Goal: Information Seeking & Learning: Stay updated

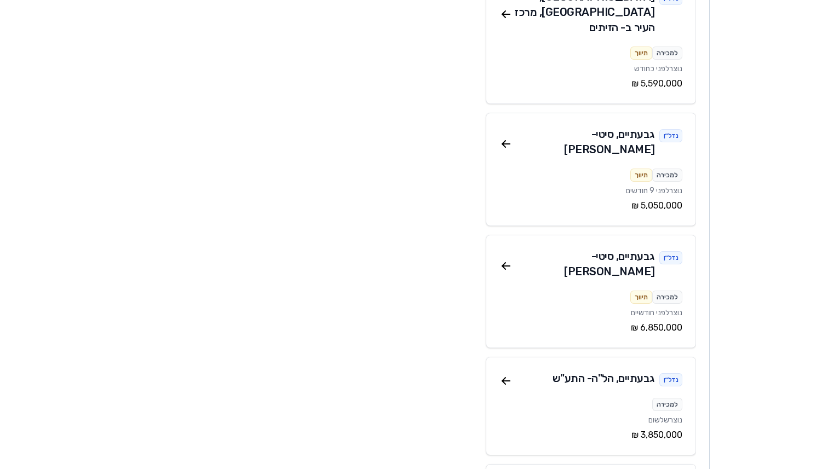
scroll to position [7757, 0]
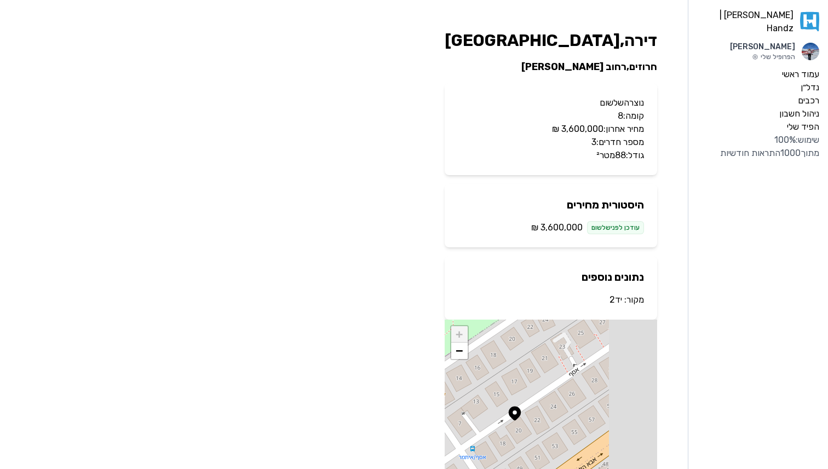
click at [619, 304] on link "יד2" at bounding box center [616, 300] width 13 height 10
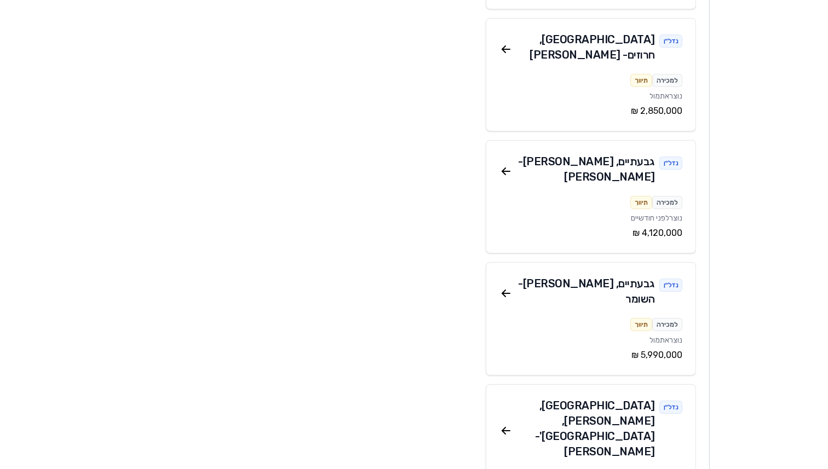
scroll to position [5090, 0]
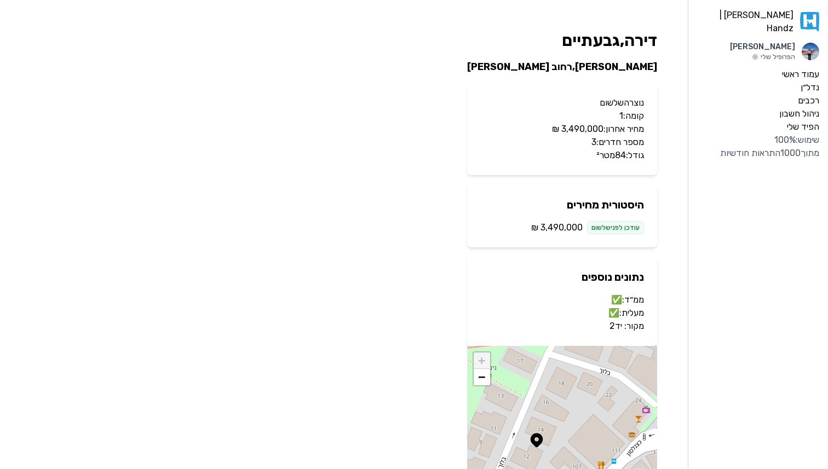
click at [617, 328] on link "יד2" at bounding box center [616, 326] width 13 height 10
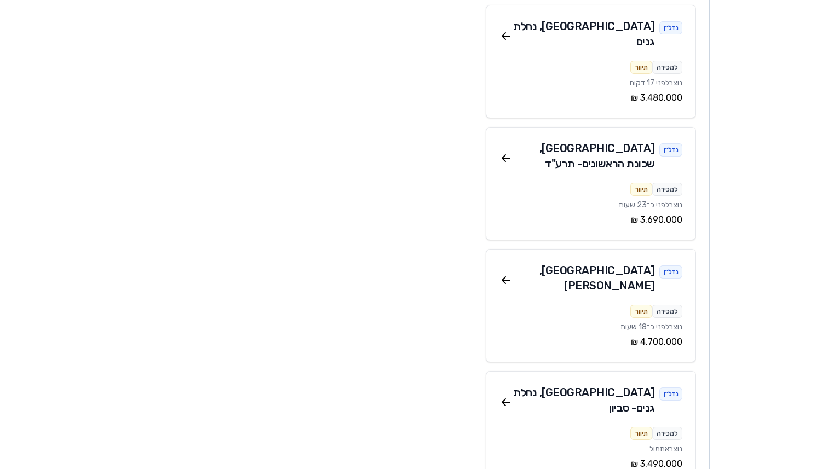
scroll to position [848, 0]
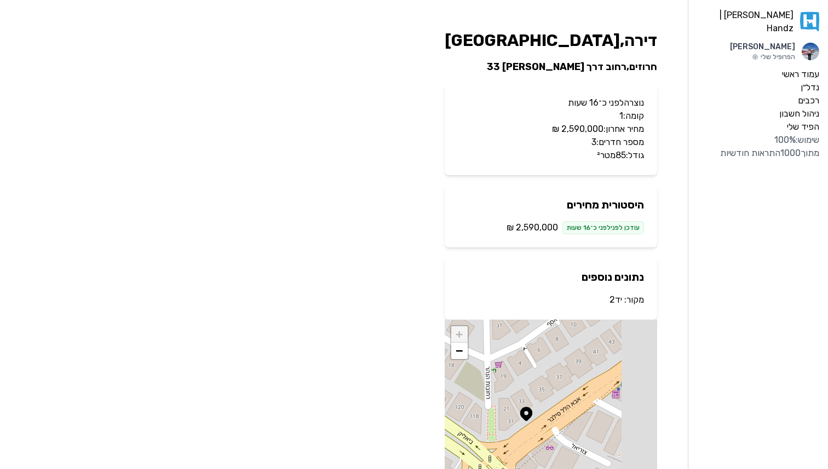
click at [614, 302] on link "יד2" at bounding box center [616, 300] width 13 height 10
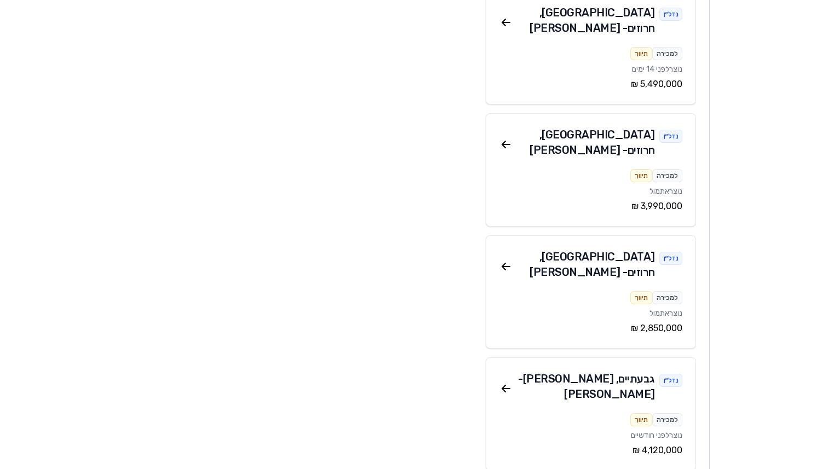
scroll to position [4855, 0]
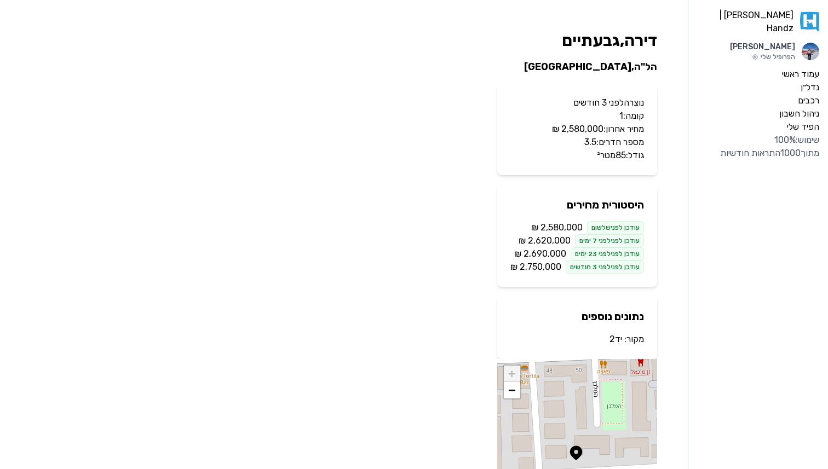
click at [615, 336] on link "יד2" at bounding box center [616, 339] width 13 height 10
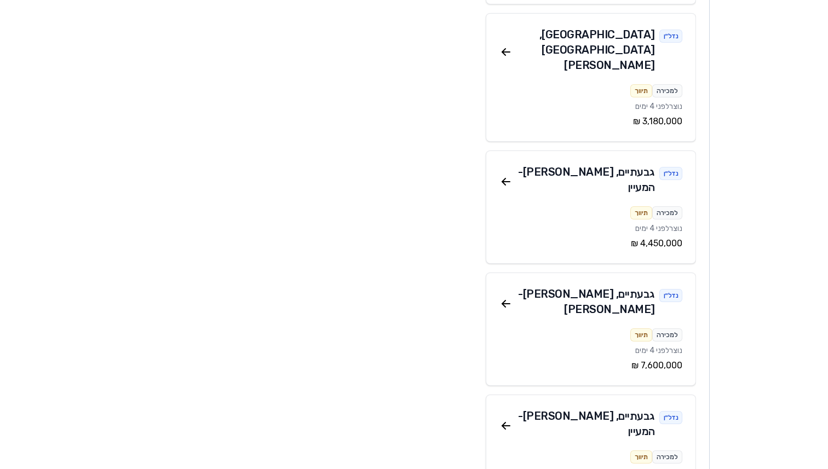
scroll to position [15234, 0]
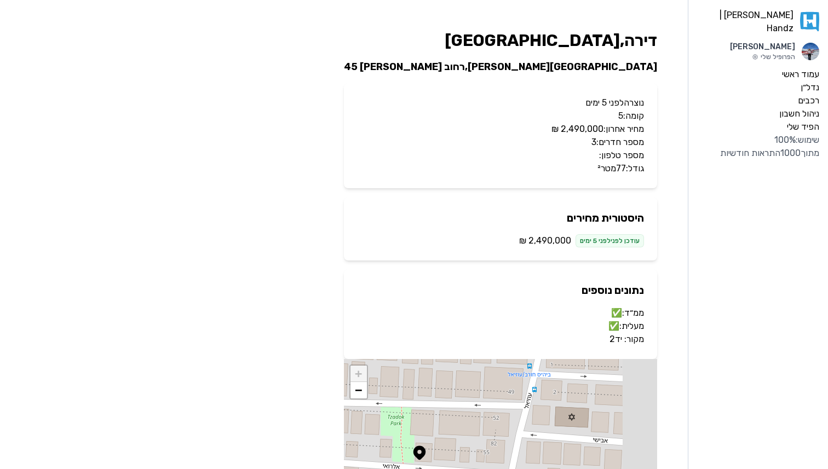
click at [621, 335] on link "יד2" at bounding box center [616, 339] width 13 height 10
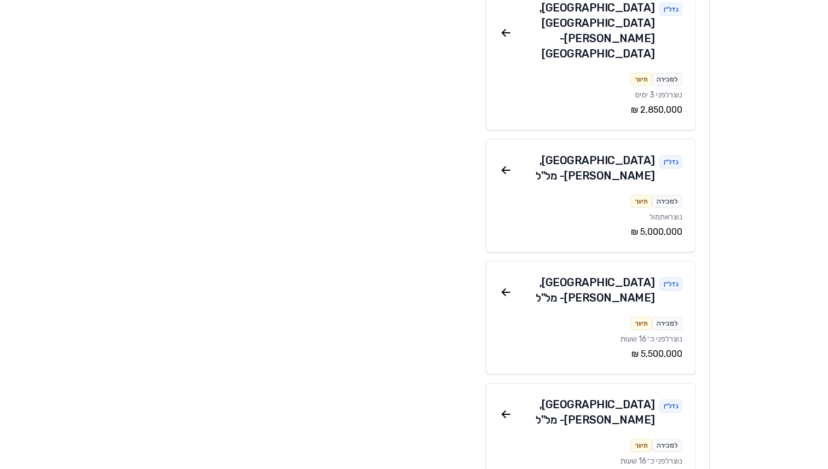
scroll to position [10216, 0]
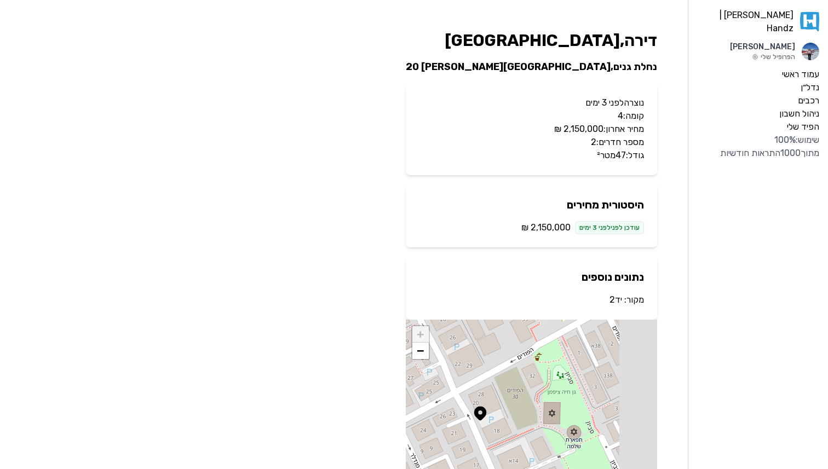
click at [613, 299] on link "יד2" at bounding box center [616, 300] width 13 height 10
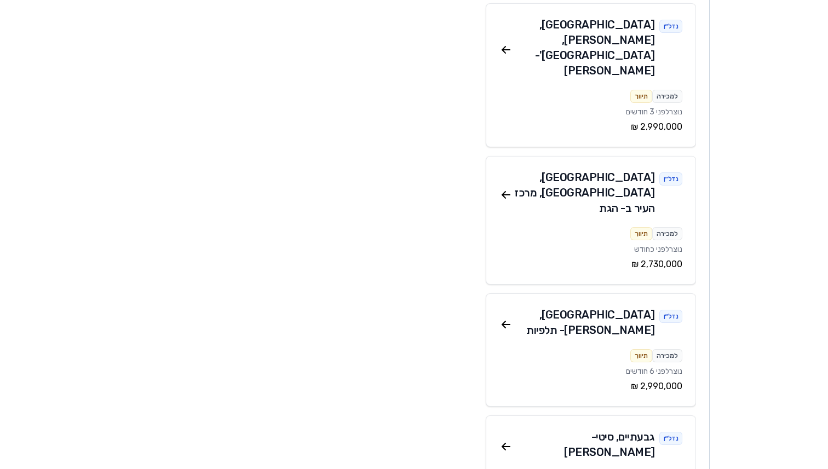
scroll to position [10818, 0]
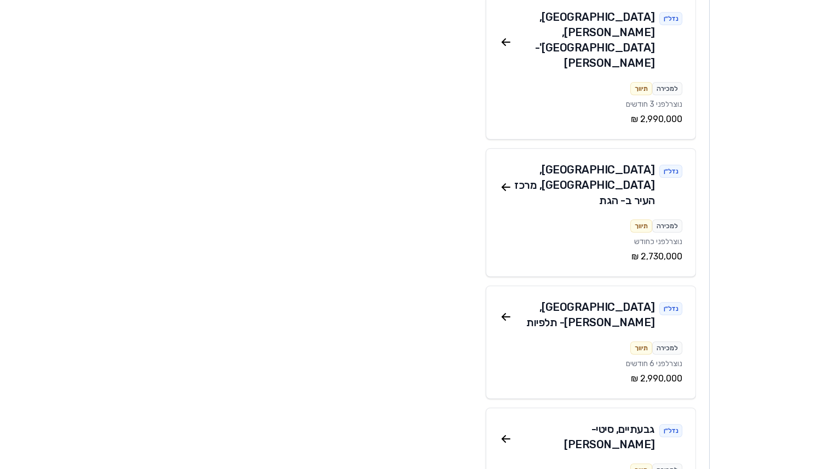
drag, startPoint x: 504, startPoint y: 248, endPoint x: 721, endPoint y: 2, distance: 327.9
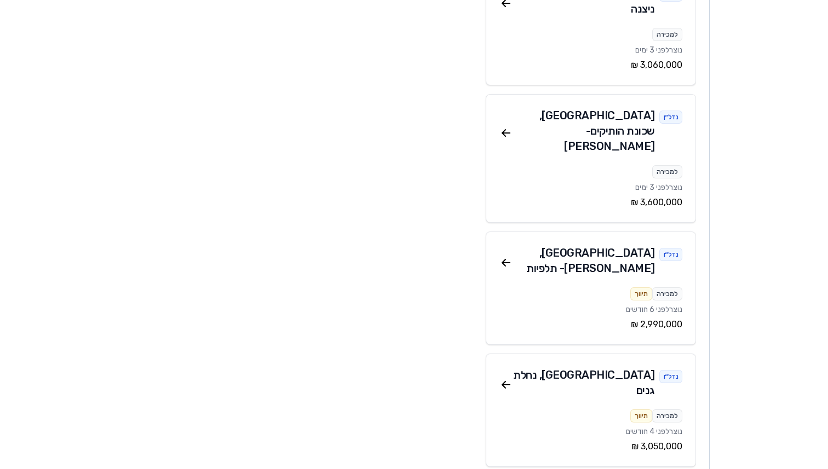
scroll to position [12555, 0]
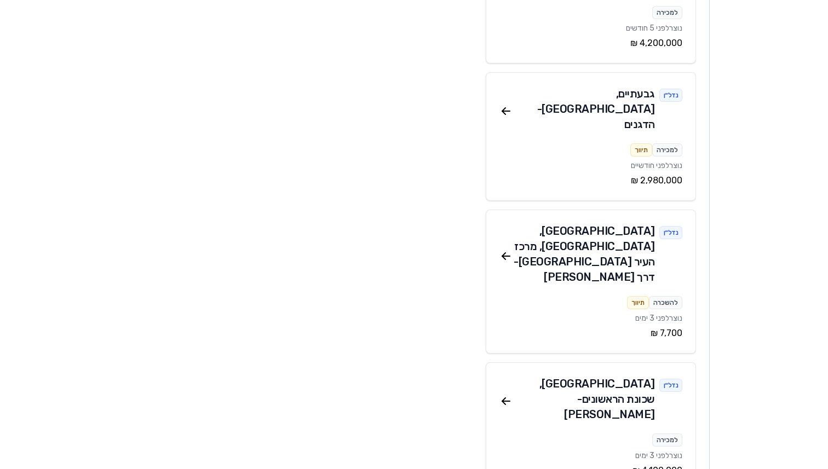
scroll to position [13216, 0]
drag, startPoint x: 508, startPoint y: 171, endPoint x: 649, endPoint y: 14, distance: 211.0
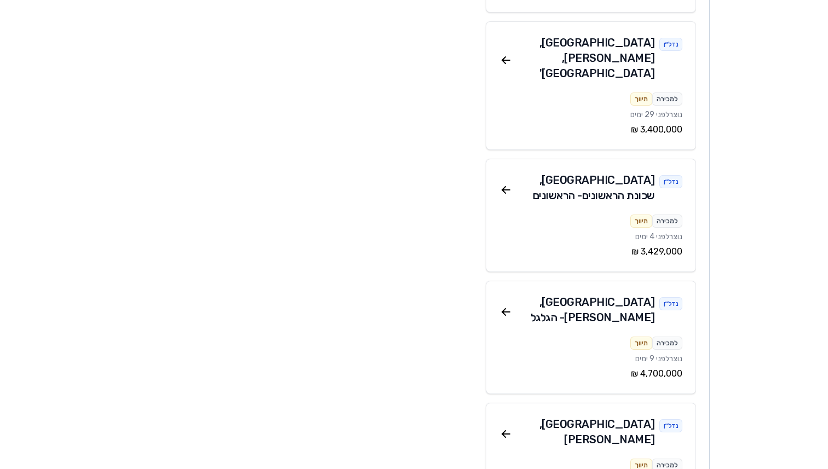
scroll to position [14587, 0]
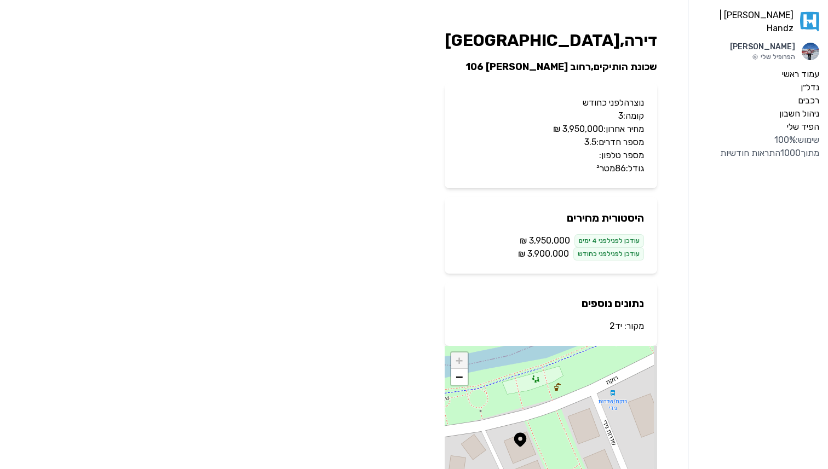
click at [613, 324] on link "יד2" at bounding box center [616, 326] width 13 height 10
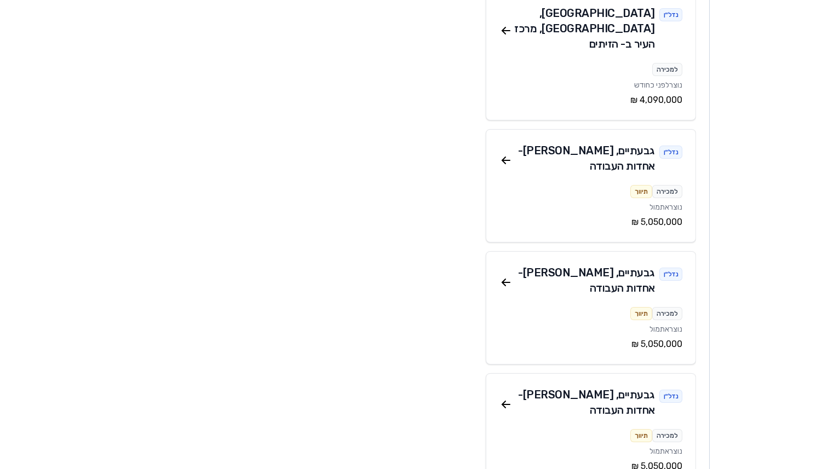
scroll to position [3056, 0]
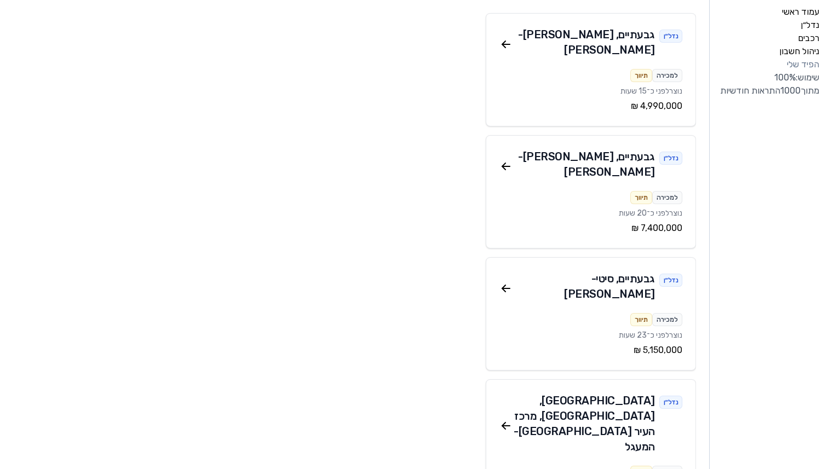
scroll to position [0, 0]
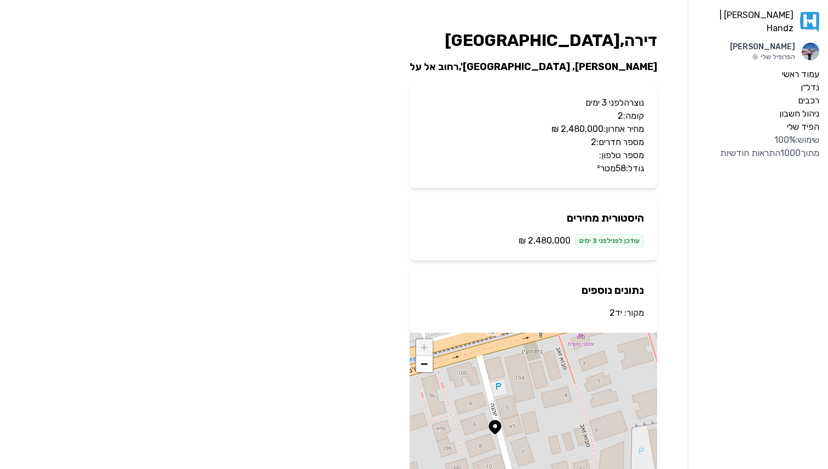
click at [615, 311] on link "יד2" at bounding box center [616, 313] width 13 height 10
click at [616, 318] on link "יד2" at bounding box center [616, 313] width 13 height 10
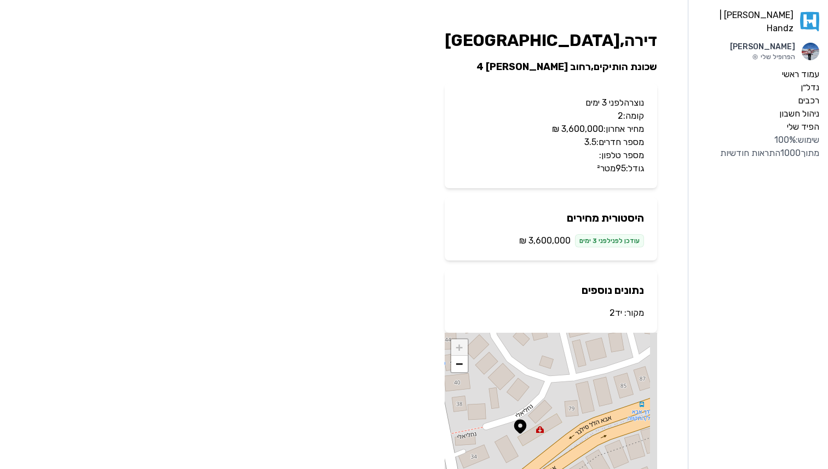
click at [612, 316] on link "יד2" at bounding box center [616, 313] width 13 height 10
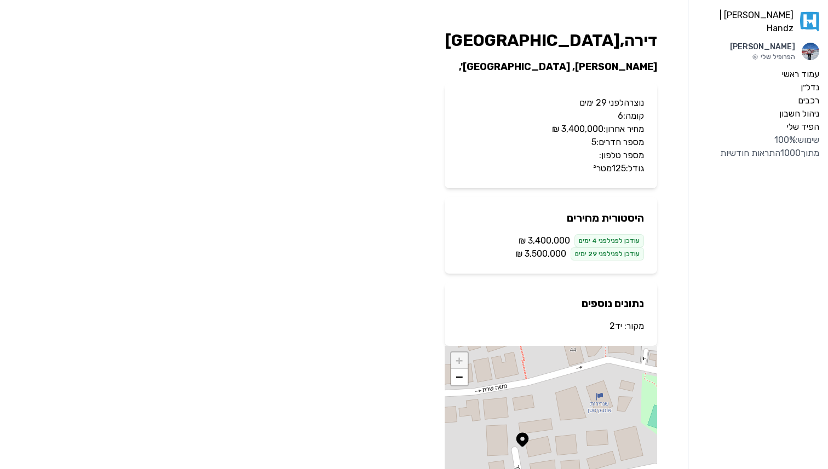
click at [615, 326] on link "יד2" at bounding box center [616, 326] width 13 height 10
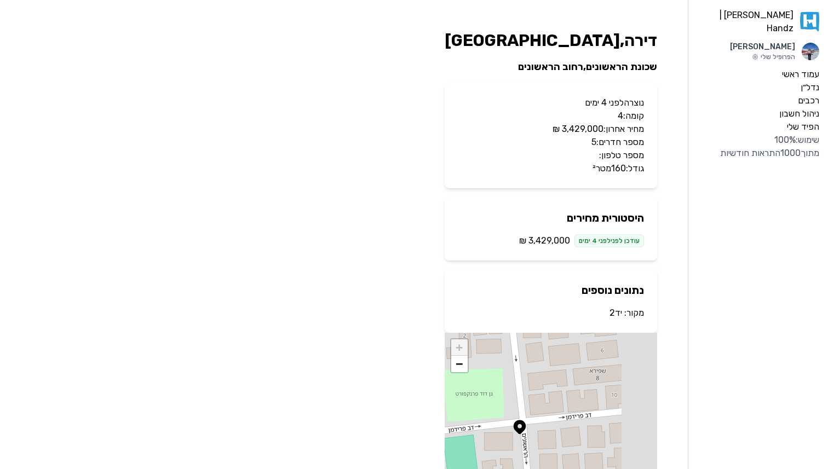
click at [615, 313] on link "יד2" at bounding box center [616, 313] width 13 height 10
